Goal: Navigation & Orientation: Go to known website

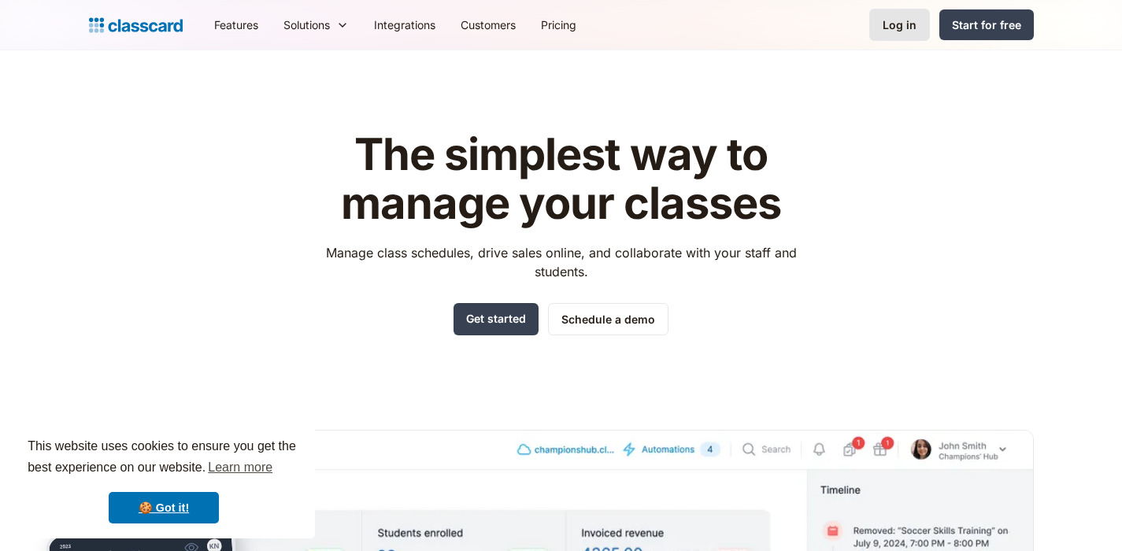
click at [894, 28] on div "Log in" at bounding box center [900, 25] width 34 height 17
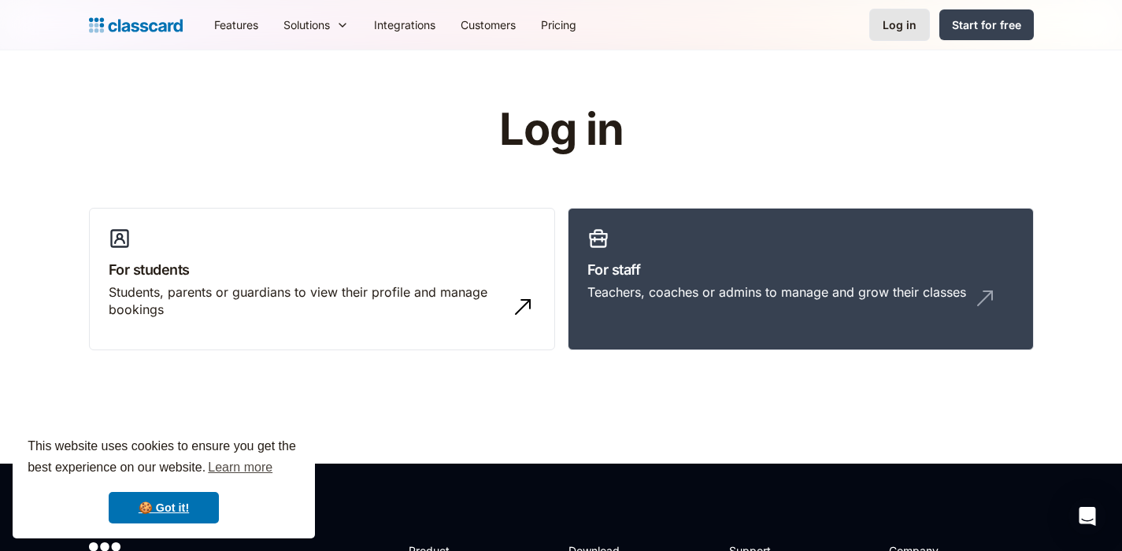
click at [898, 24] on div "Log in" at bounding box center [900, 25] width 34 height 17
click at [671, 272] on h3 "For staff" at bounding box center [800, 269] width 427 height 21
